Goal: Find specific page/section: Find specific page/section

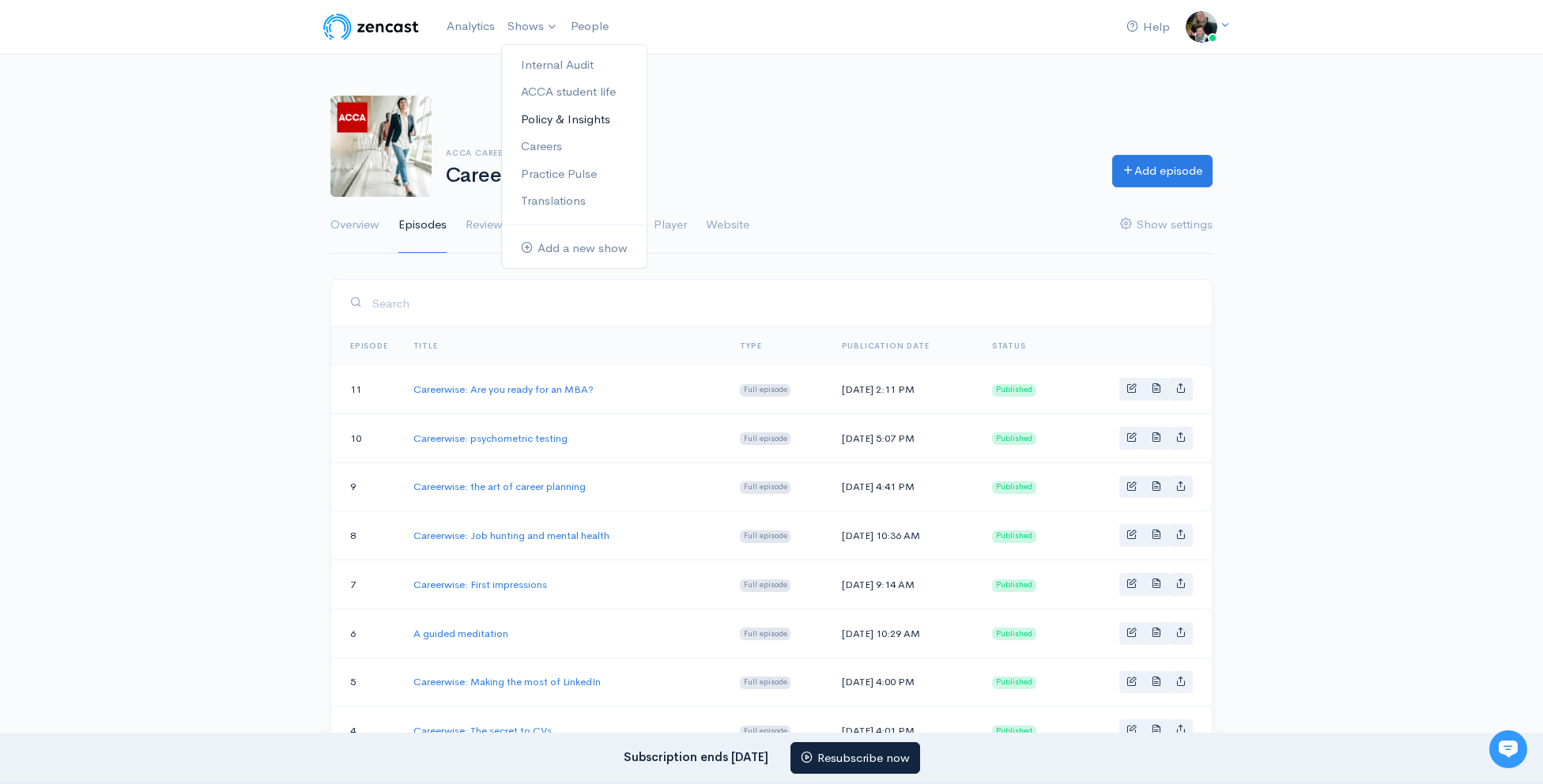
click at [582, 112] on link "Policy & Insights" at bounding box center [574, 120] width 145 height 27
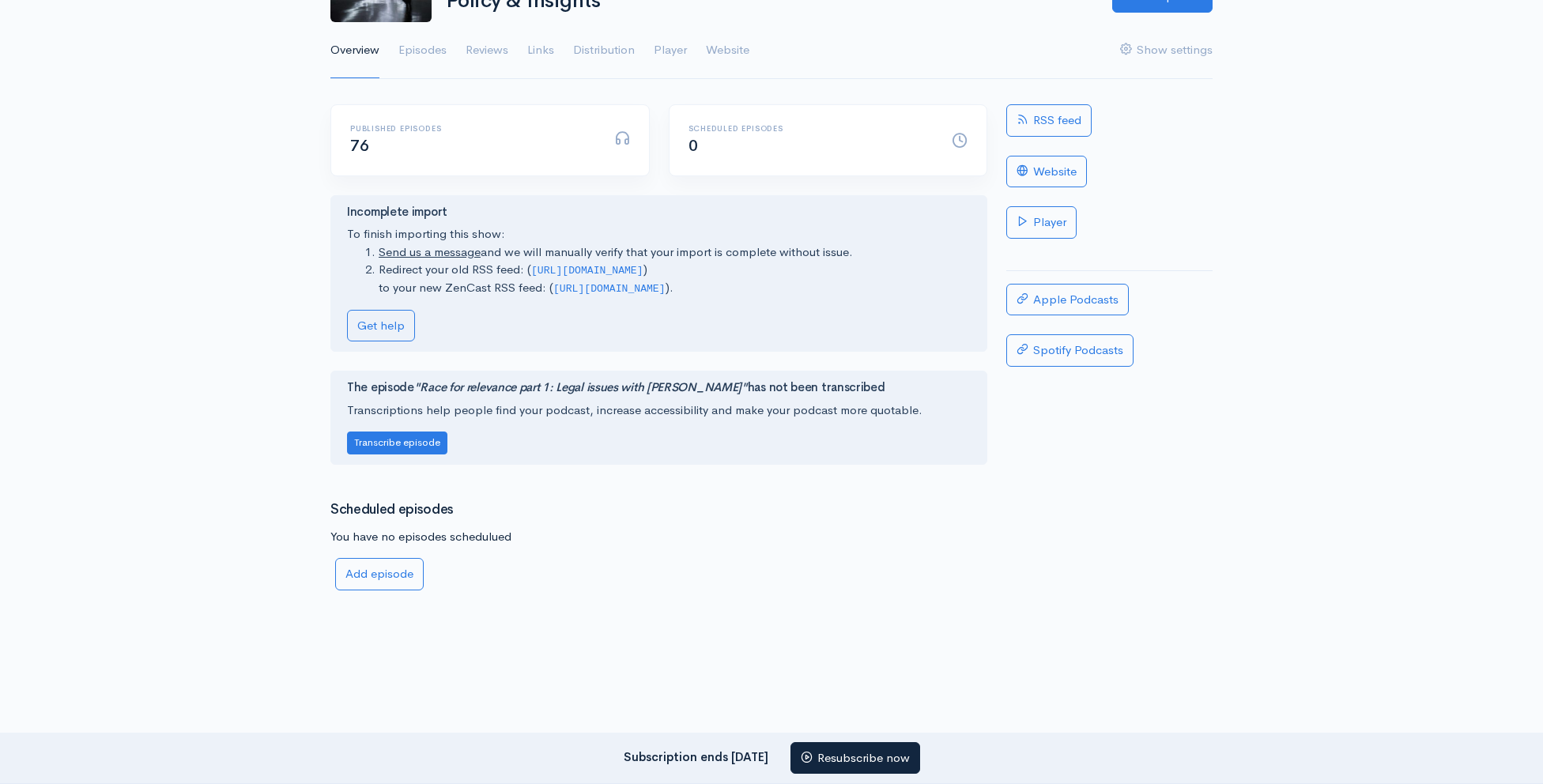
scroll to position [201, 0]
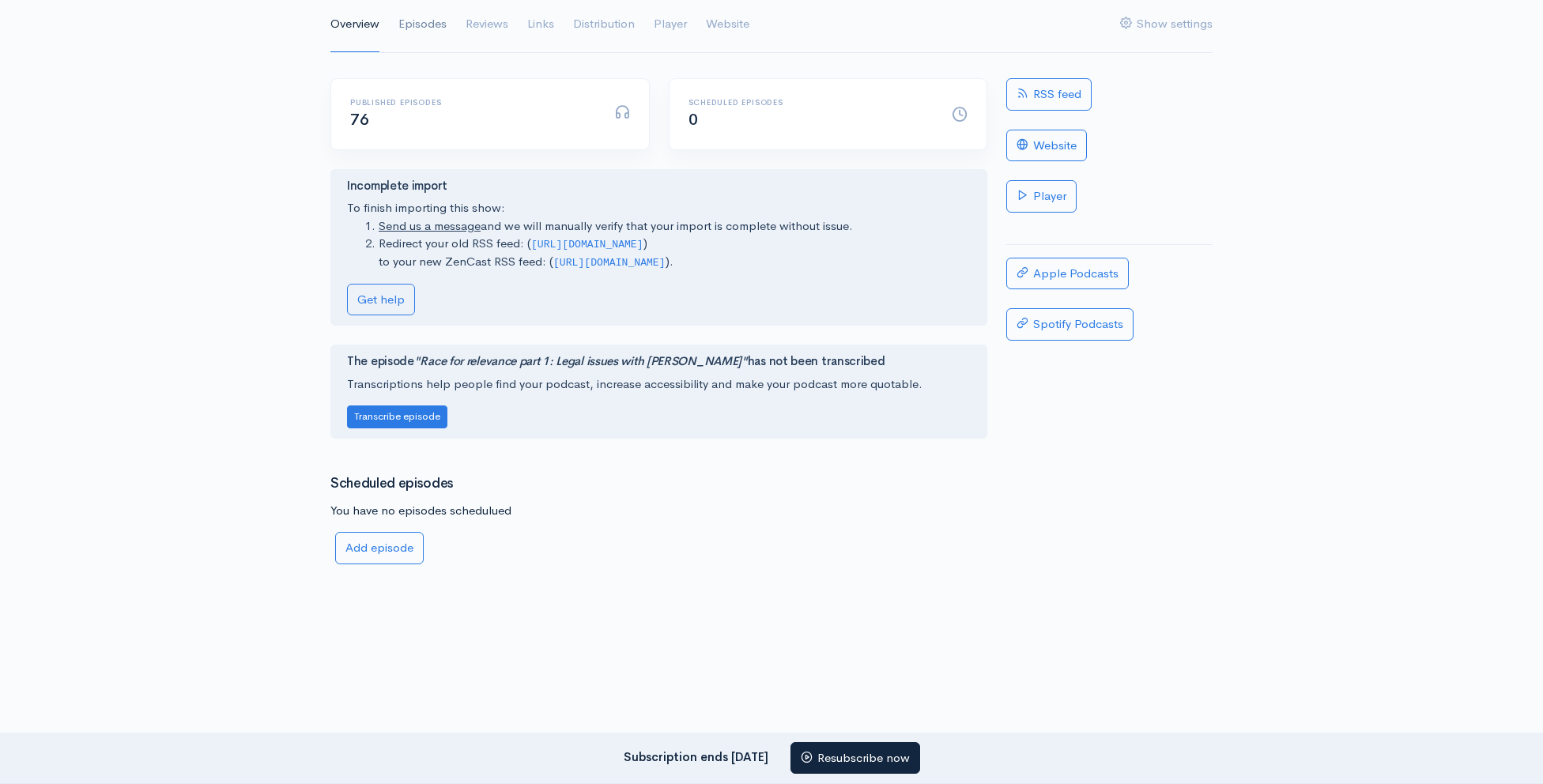
click at [433, 27] on link "Episodes" at bounding box center [422, 24] width 48 height 57
